Goal: Download file/media

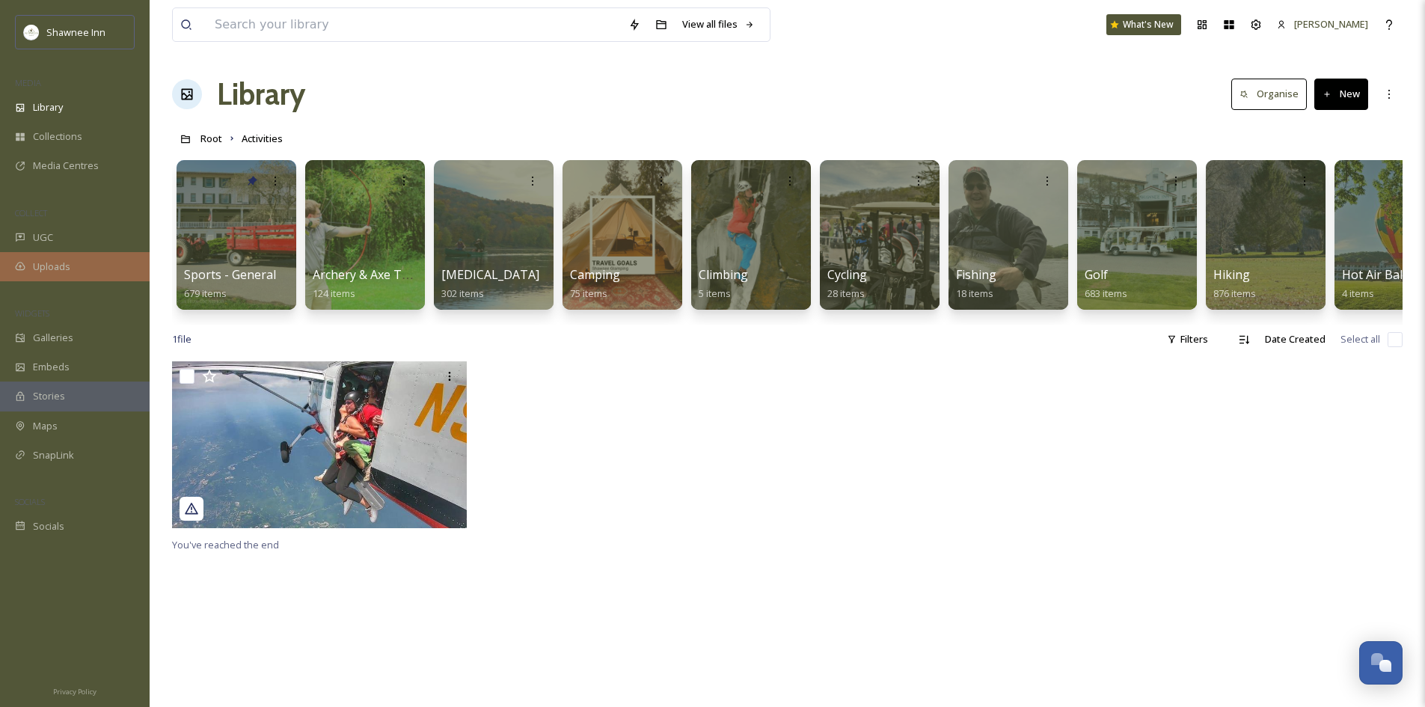
click at [28, 265] on div "Uploads" at bounding box center [75, 266] width 150 height 29
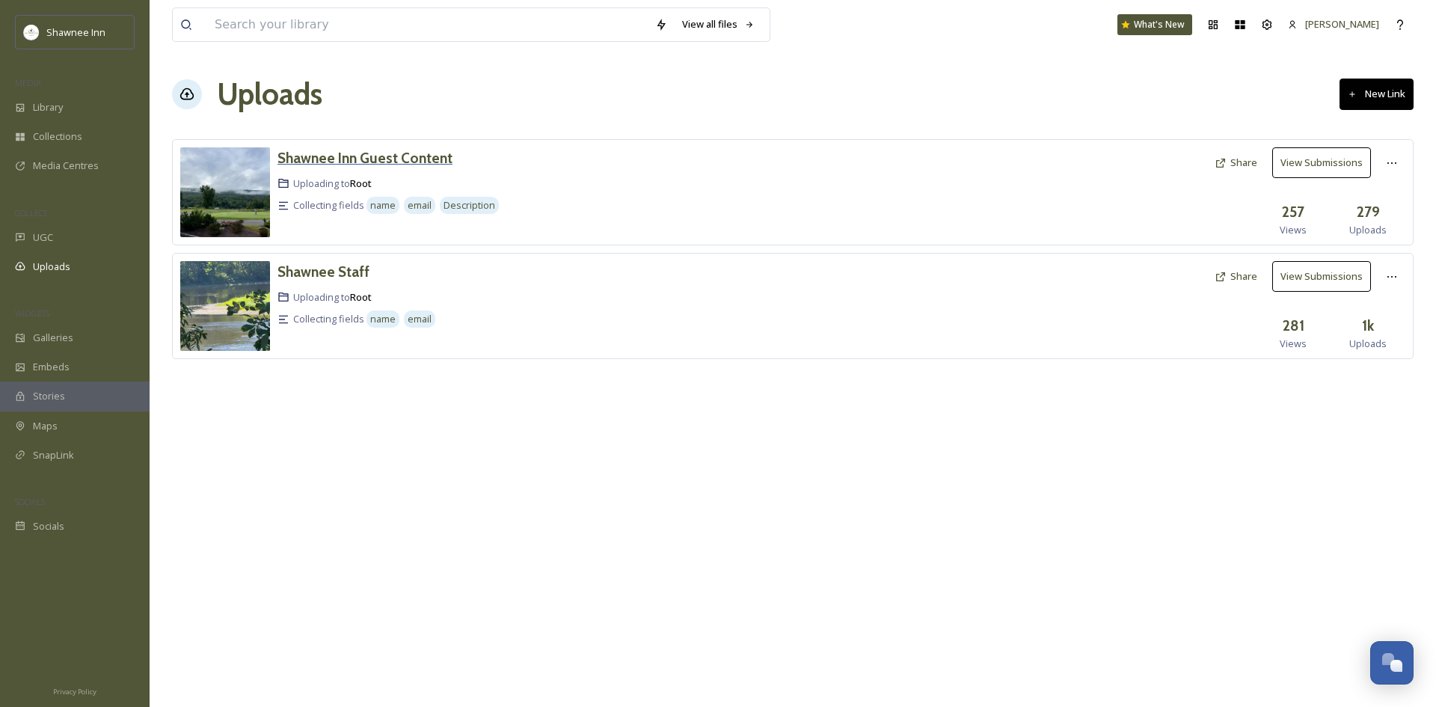
click at [372, 152] on h3 "Shawnee Inn Guest Content" at bounding box center [365, 158] width 175 height 18
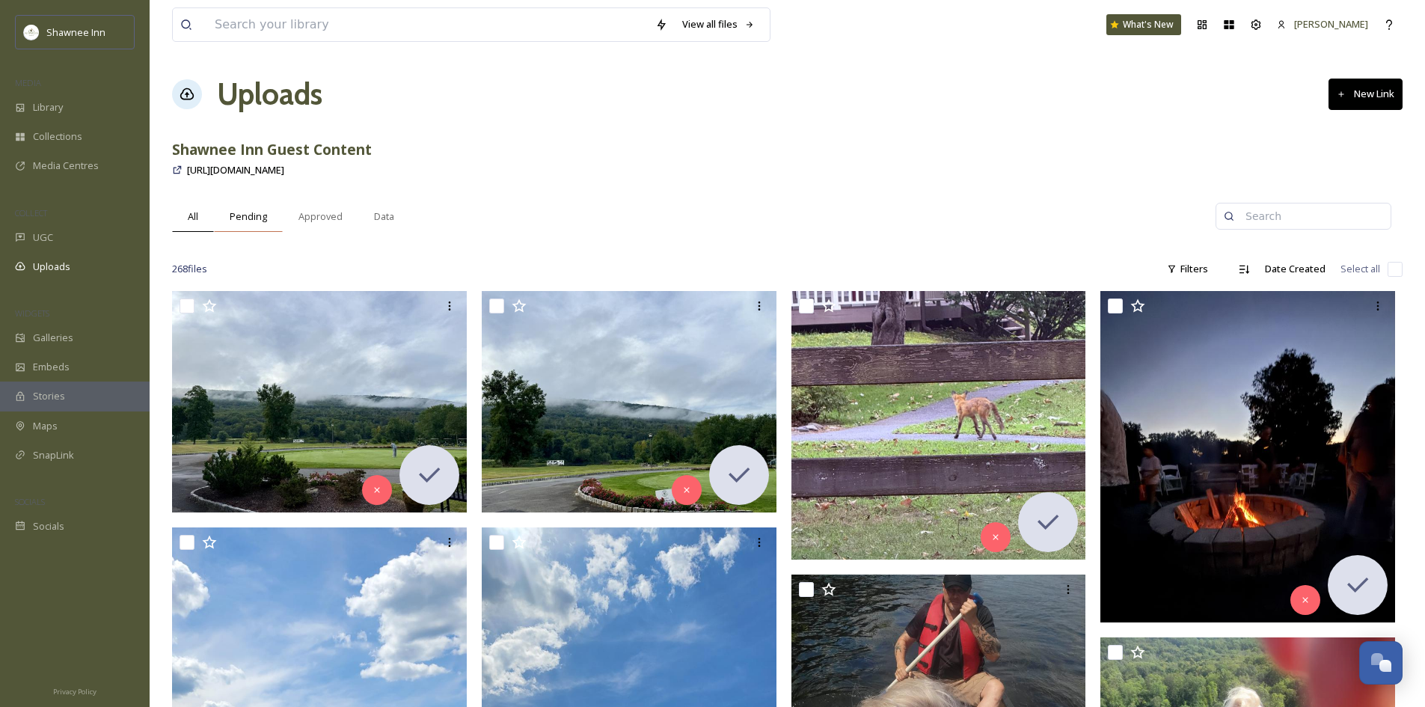
click at [280, 201] on div "Pending" at bounding box center [248, 216] width 69 height 31
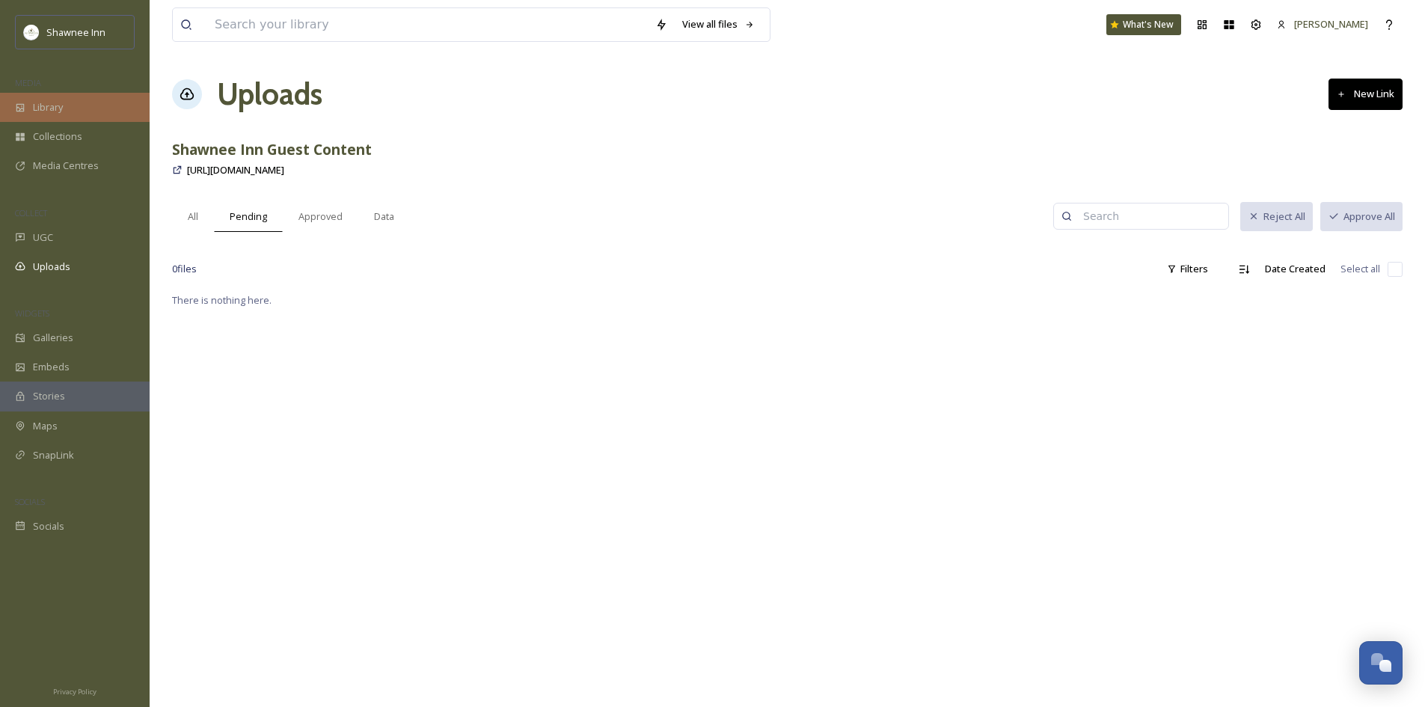
click at [48, 96] on div "Library" at bounding box center [75, 107] width 150 height 29
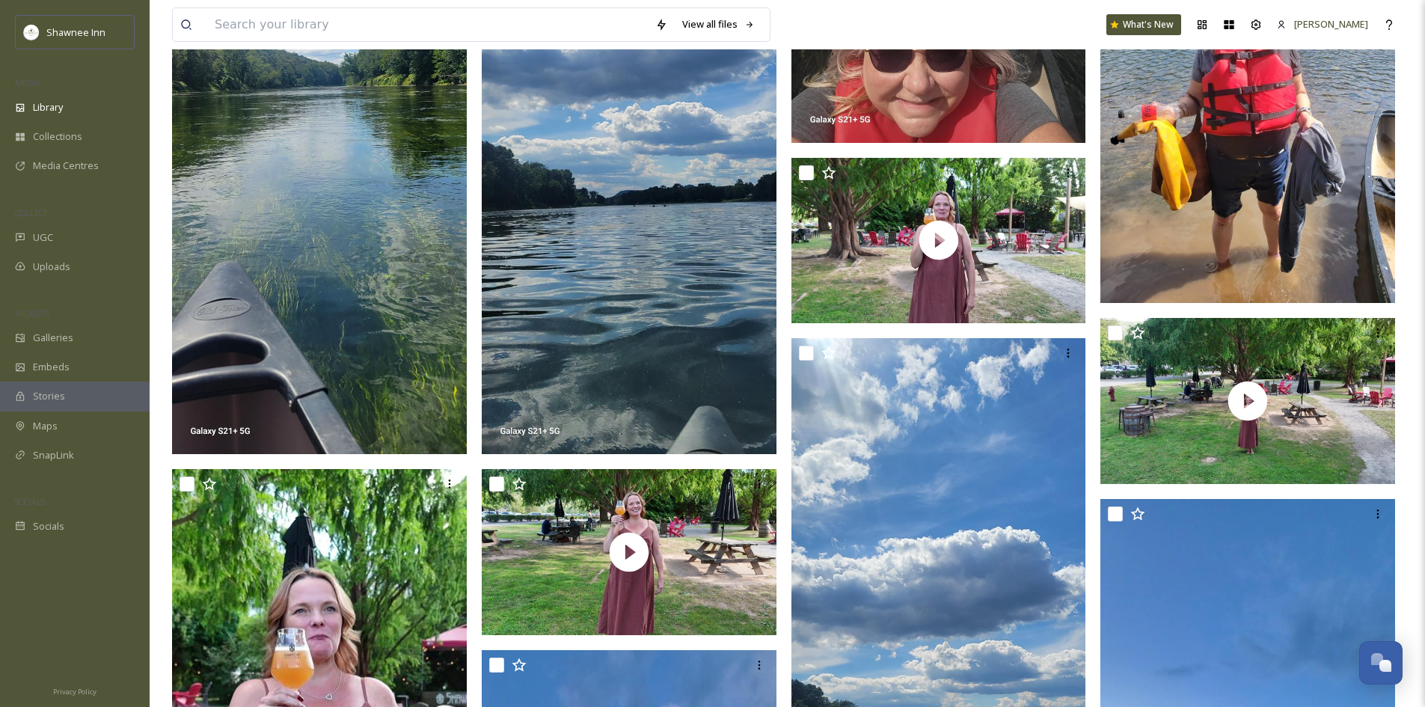
scroll to position [1122, 0]
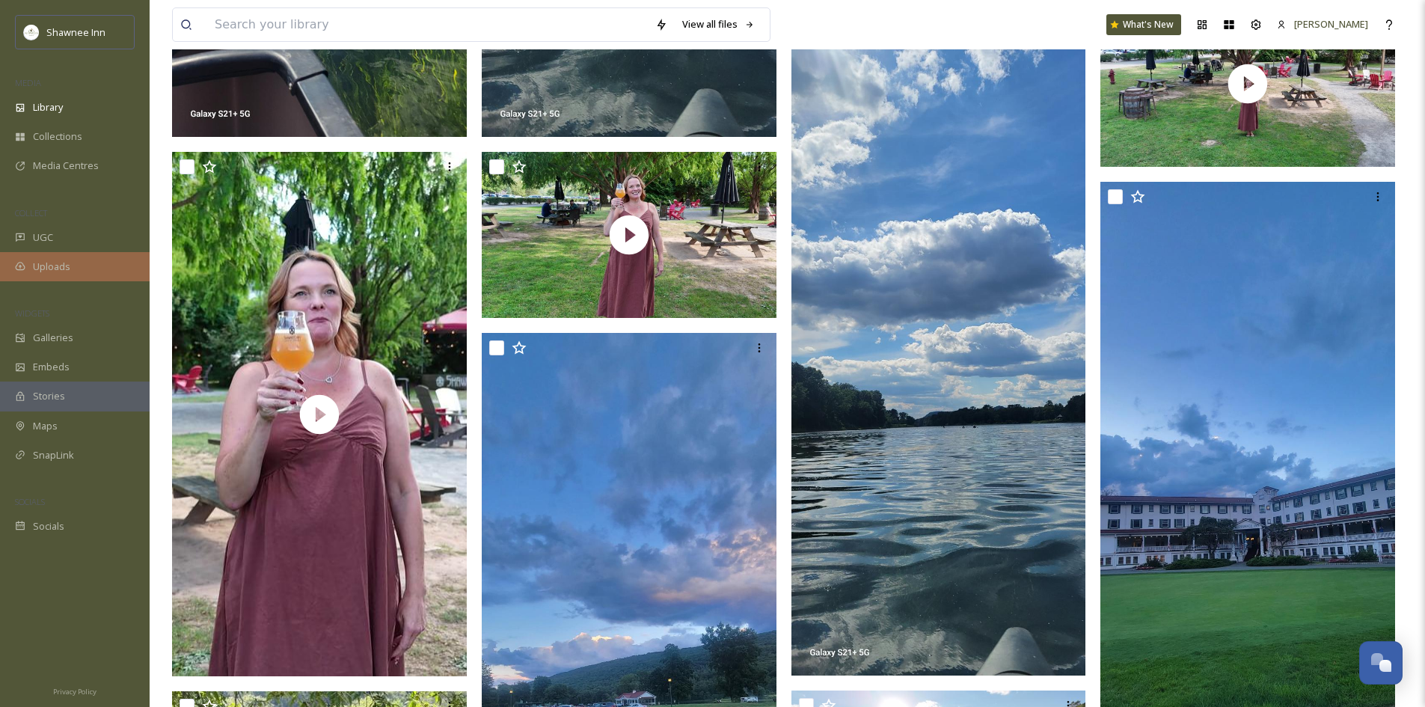
click at [49, 269] on span "Uploads" at bounding box center [51, 267] width 37 height 14
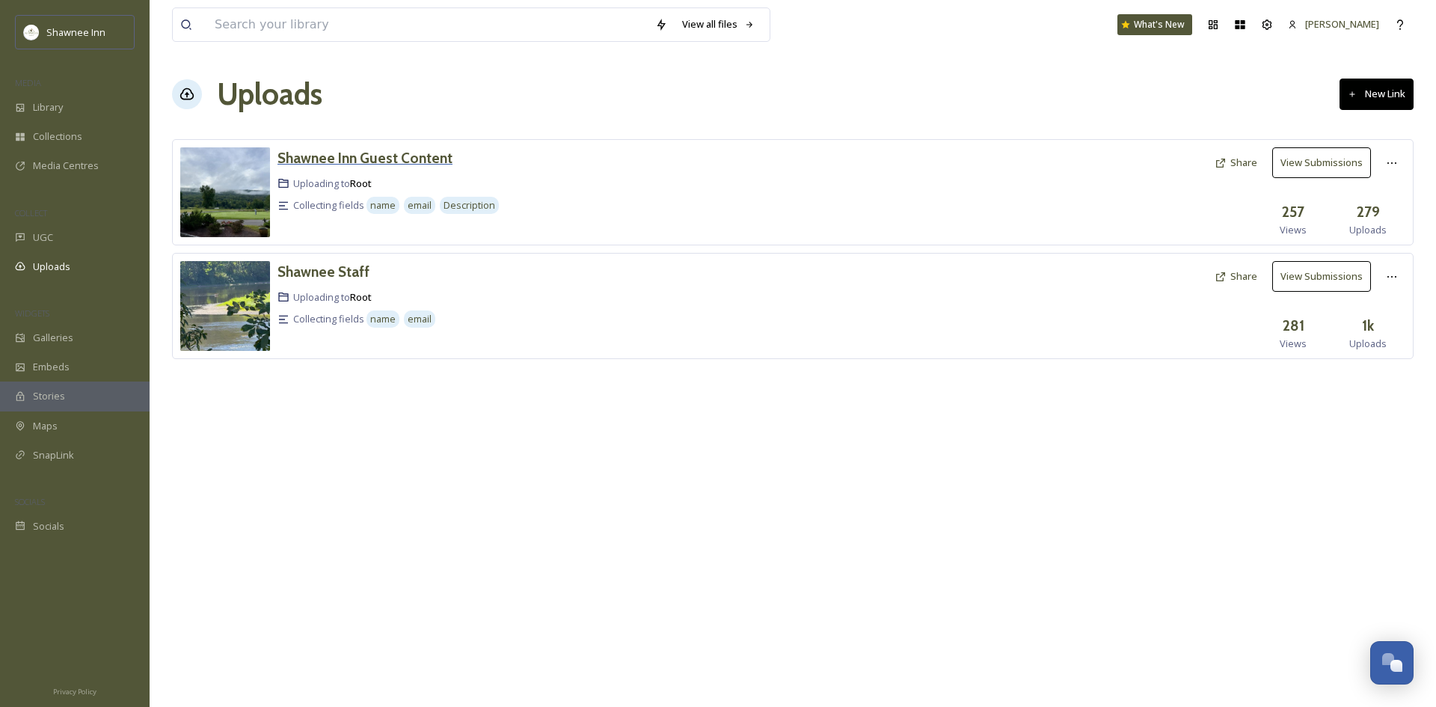
click at [388, 156] on h3 "Shawnee Inn Guest Content" at bounding box center [365, 158] width 175 height 18
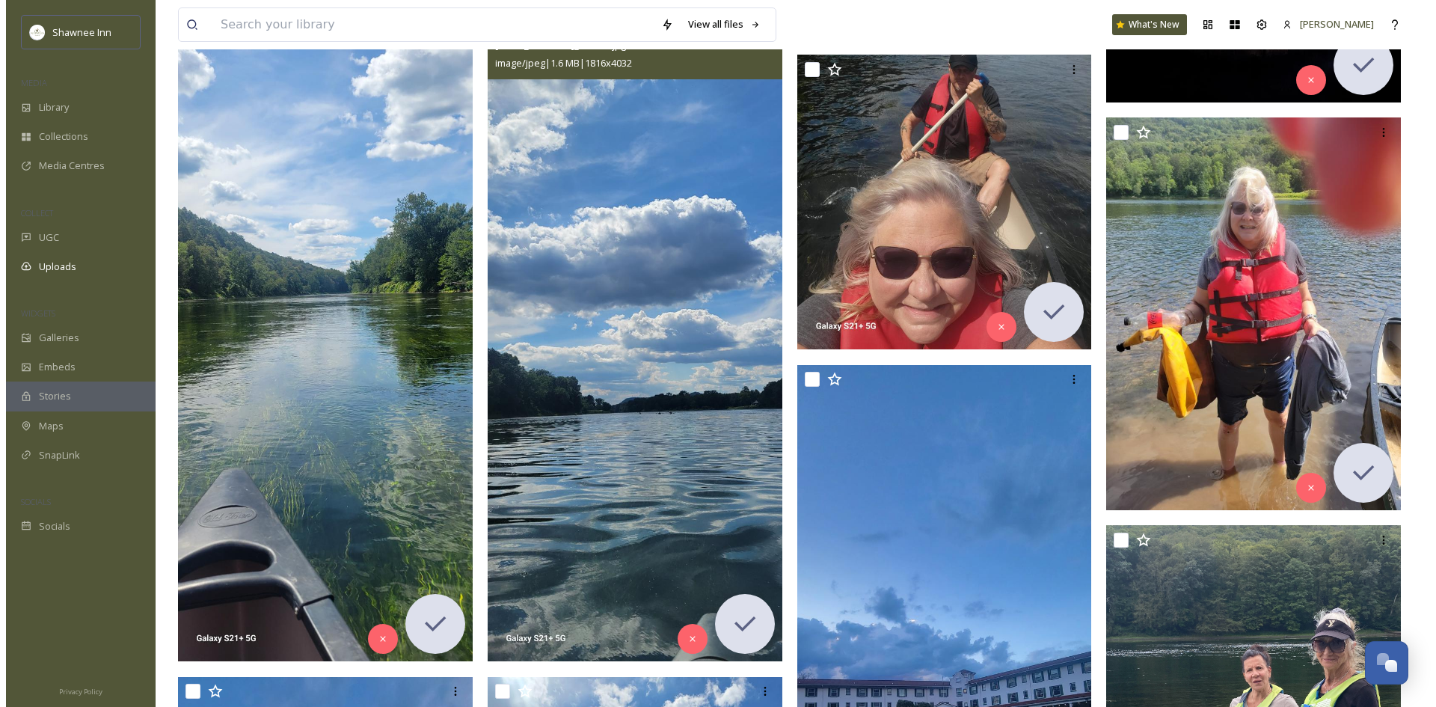
scroll to position [524, 0]
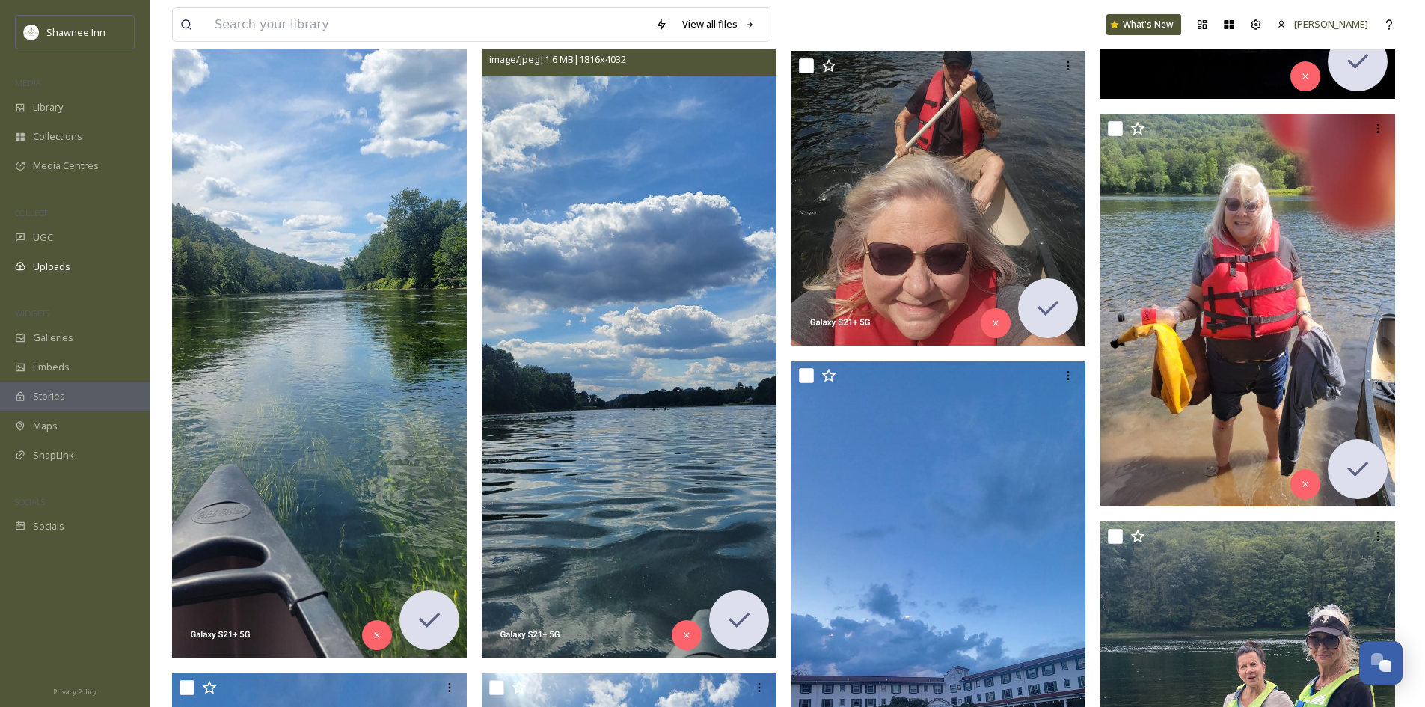
click at [582, 453] on img at bounding box center [629, 331] width 295 height 655
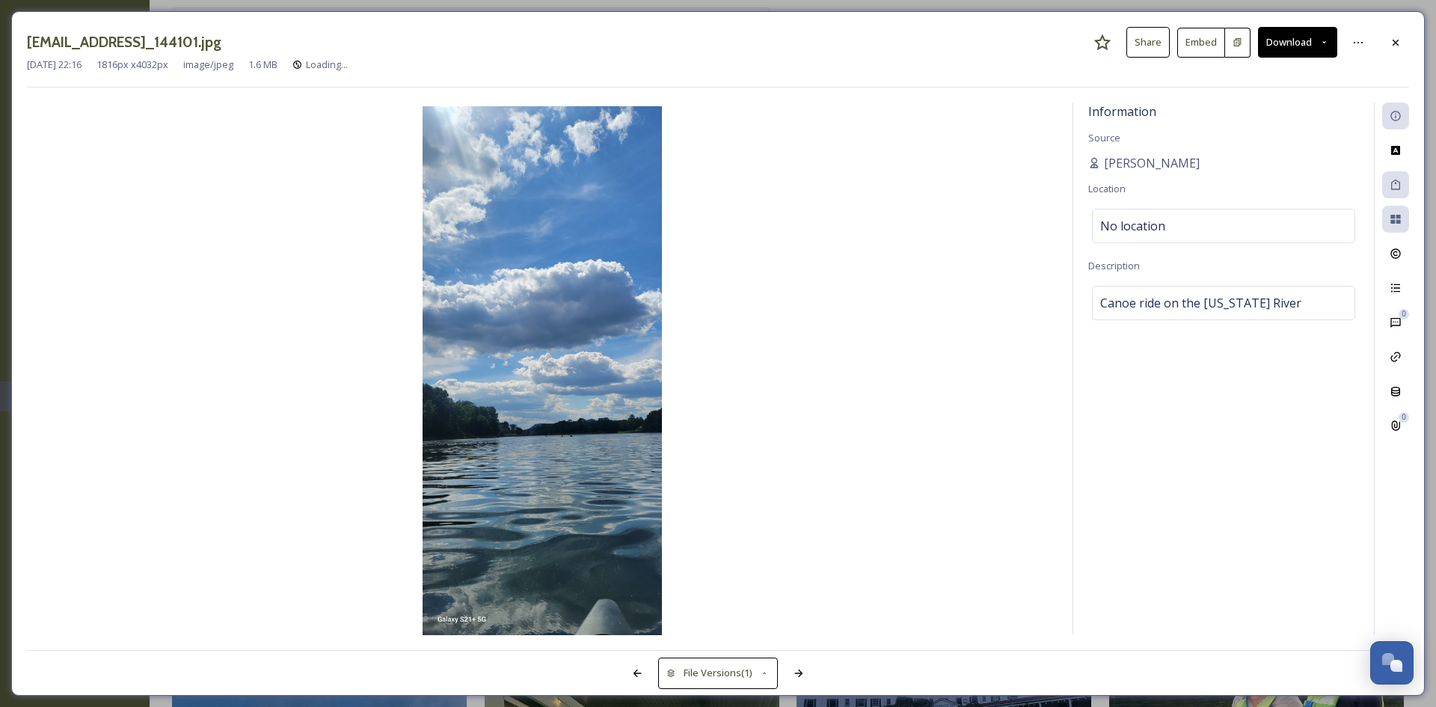
click at [1305, 46] on button "Download" at bounding box center [1297, 42] width 79 height 31
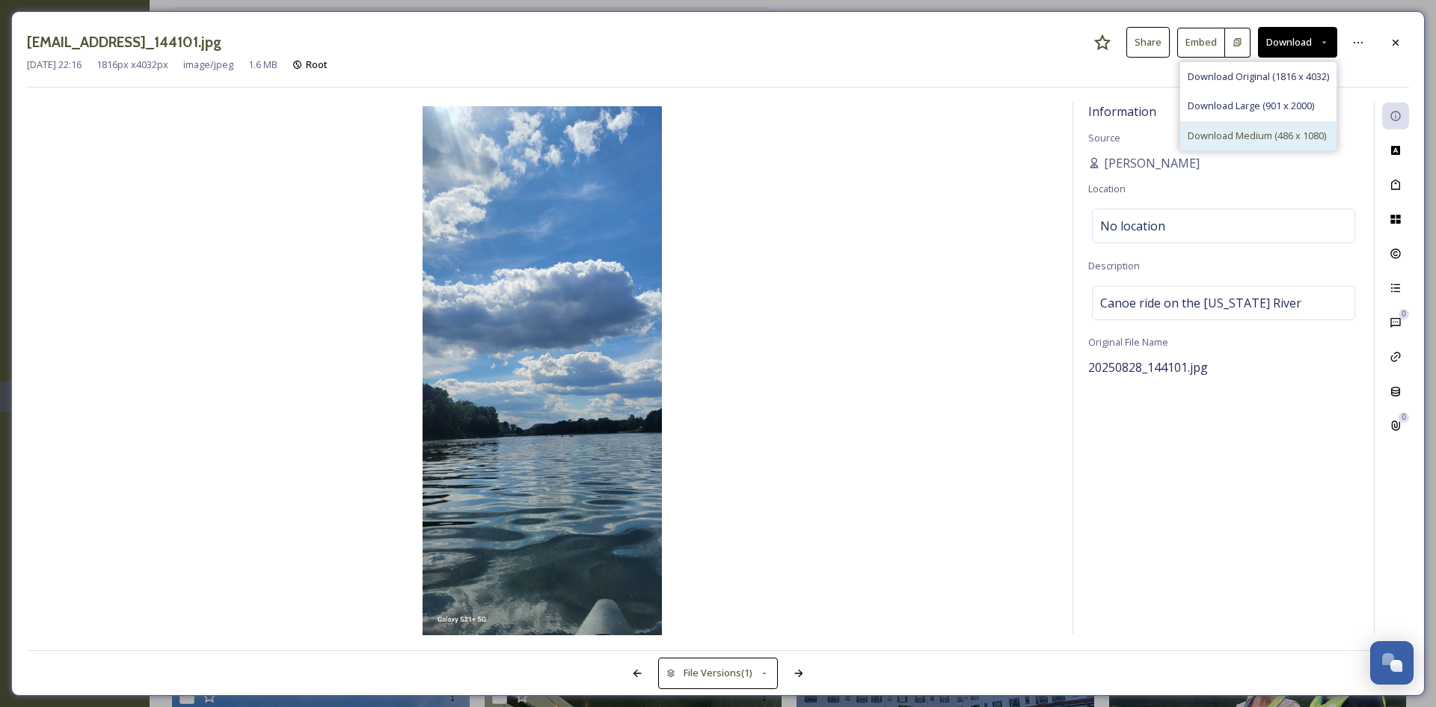
scroll to position [526, 0]
click at [1254, 139] on span "Download Medium (486 x 1080)" at bounding box center [1257, 136] width 138 height 14
